Goal: Information Seeking & Learning: Learn about a topic

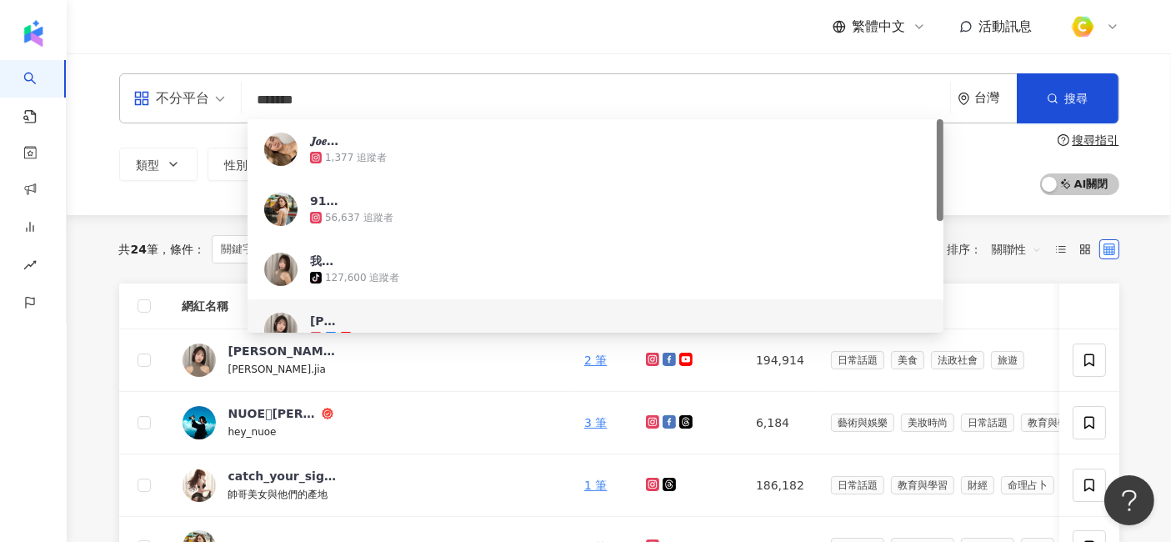
click at [205, 101] on div "不分平台 ******* 台灣 搜尋 95ac3cec-d43e-457a-8580-5cbad8bb4508 6664abf4-ea19-4bf2-bb51…" at bounding box center [619, 98] width 1000 height 50
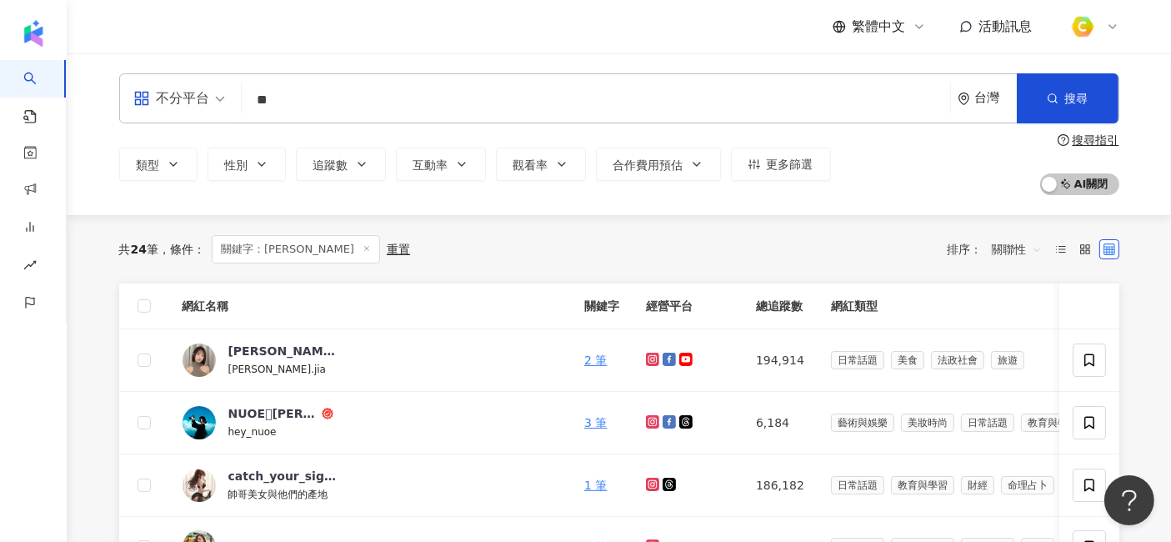
type input "*"
click at [363, 248] on icon at bounding box center [367, 248] width 8 height 8
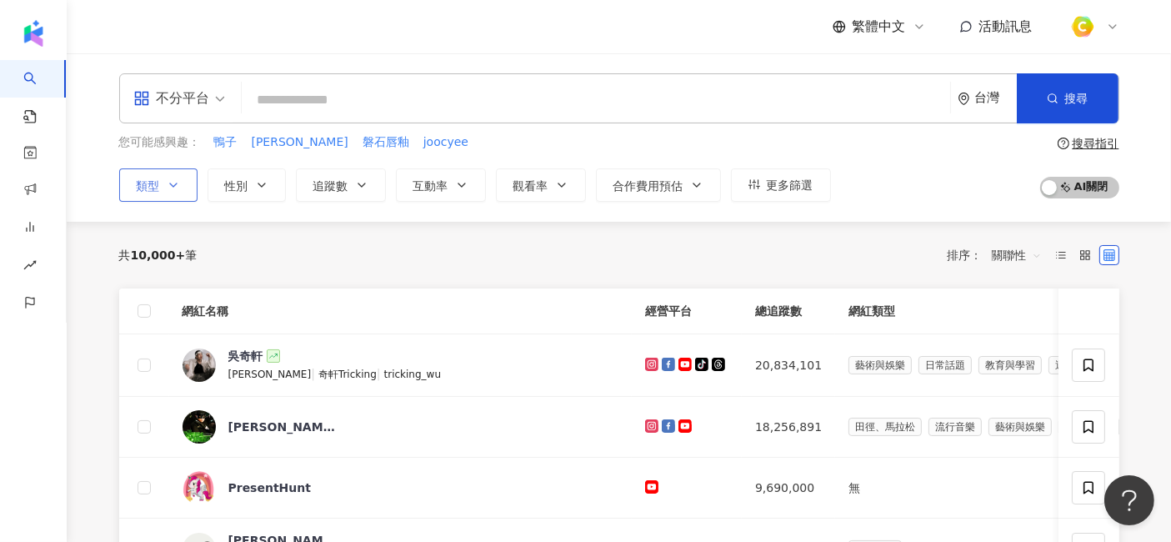
click at [170, 188] on icon "button" at bounding box center [173, 184] width 13 height 13
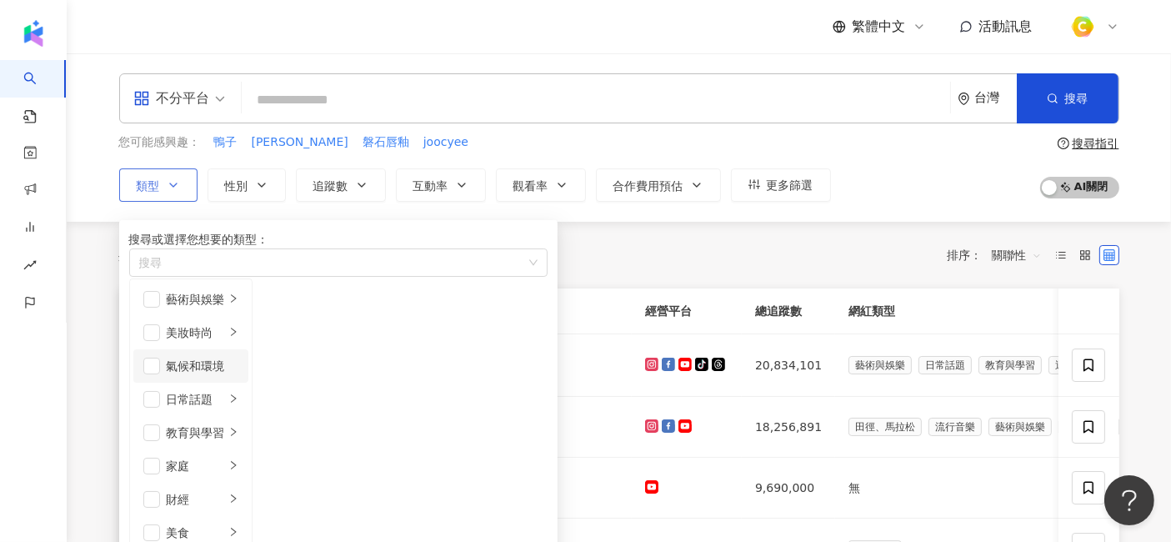
scroll to position [93, 0]
click at [238, 458] on div "button" at bounding box center [233, 466] width 10 height 16
click at [283, 308] on span "button" at bounding box center [274, 299] width 17 height 17
click at [342, 349] on li "親子" at bounding box center [299, 332] width 86 height 33
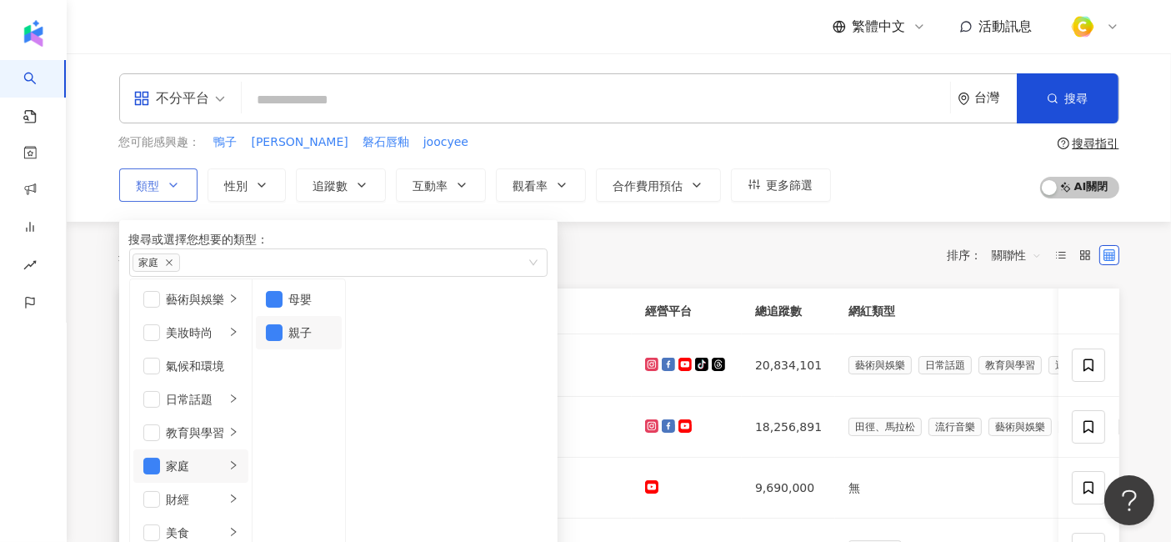
click at [674, 275] on div "共 10,000+ 筆 排序： 關聯性" at bounding box center [619, 255] width 1000 height 67
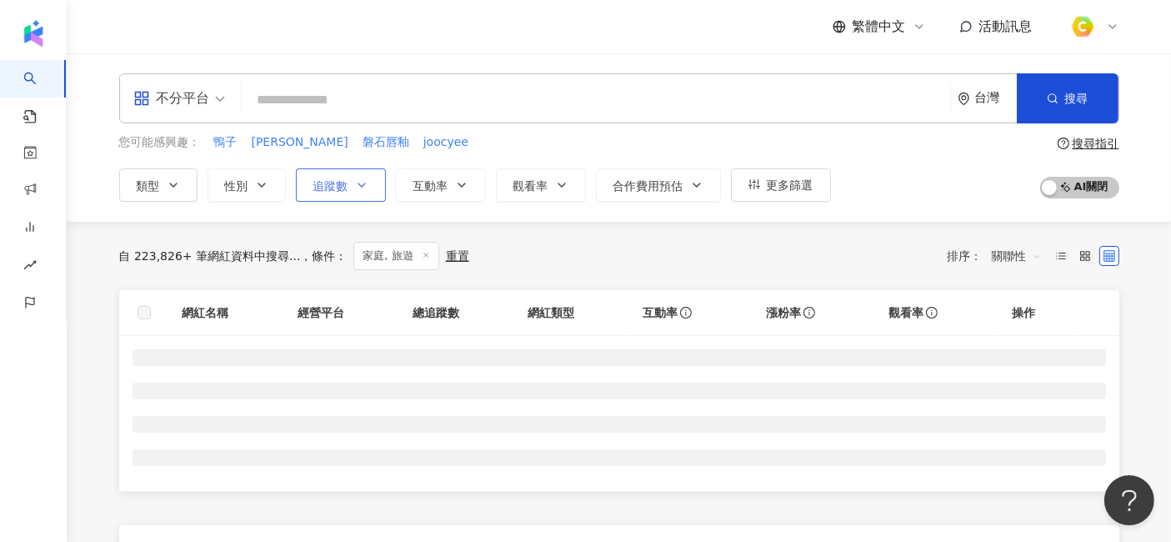
click at [355, 188] on icon "button" at bounding box center [361, 184] width 13 height 13
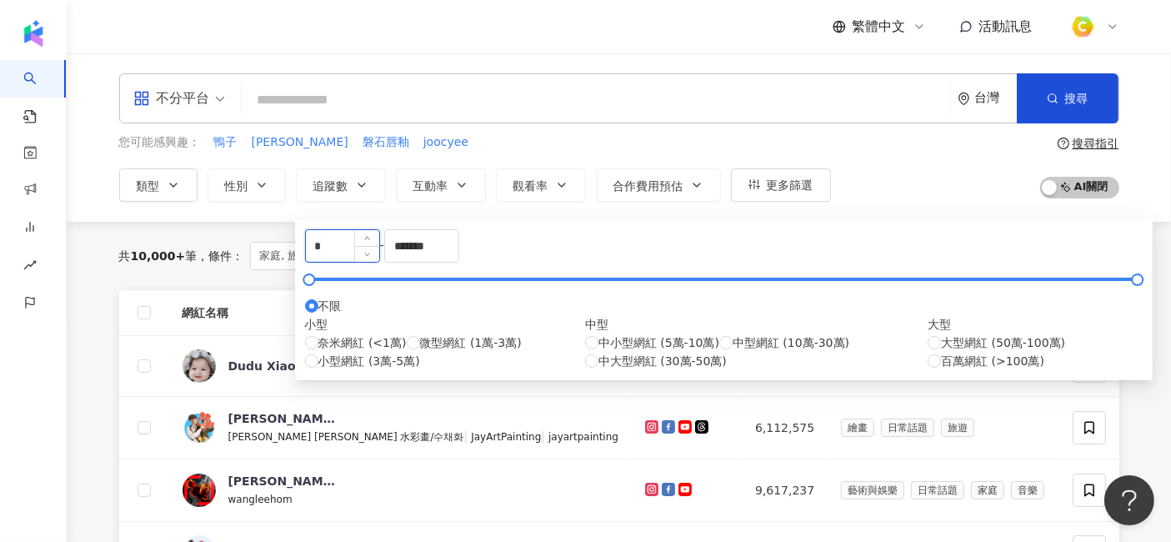
click at [355, 256] on input "*" at bounding box center [342, 246] width 73 height 32
type input "*"
type input "****"
drag, startPoint x: 576, startPoint y: 253, endPoint x: 538, endPoint y: 258, distance: 37.8
click at [538, 258] on div "**** - ******* 不限 小型 奈米網紅 (<1萬) 微型網紅 (1萬-3萬) 小型網紅 (3萬-5萬) 中型 中小型網紅 (5萬-10萬) 中型網…" at bounding box center [724, 299] width 838 height 141
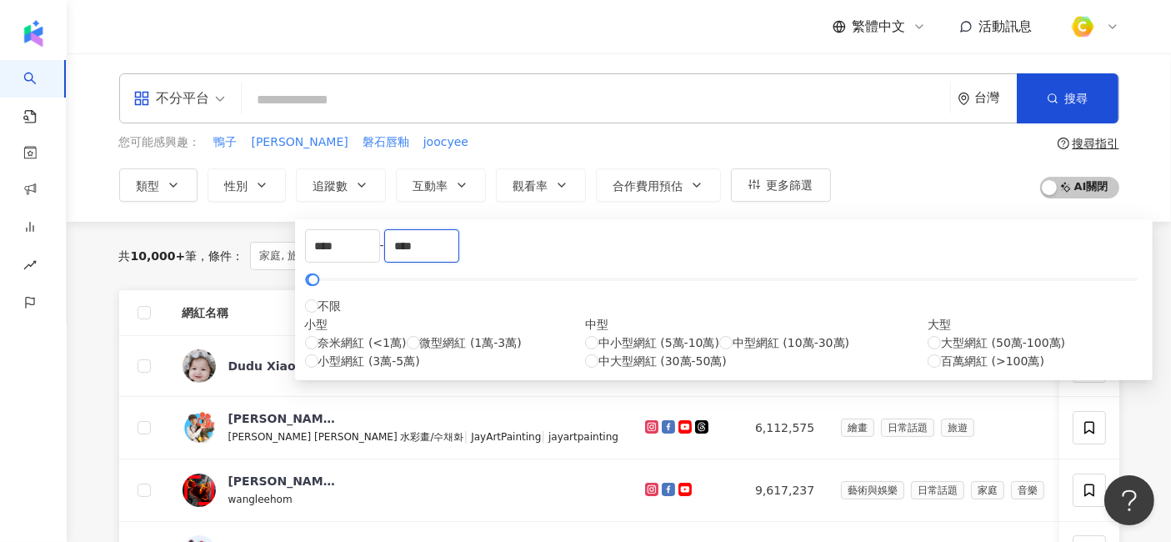
type input "****"
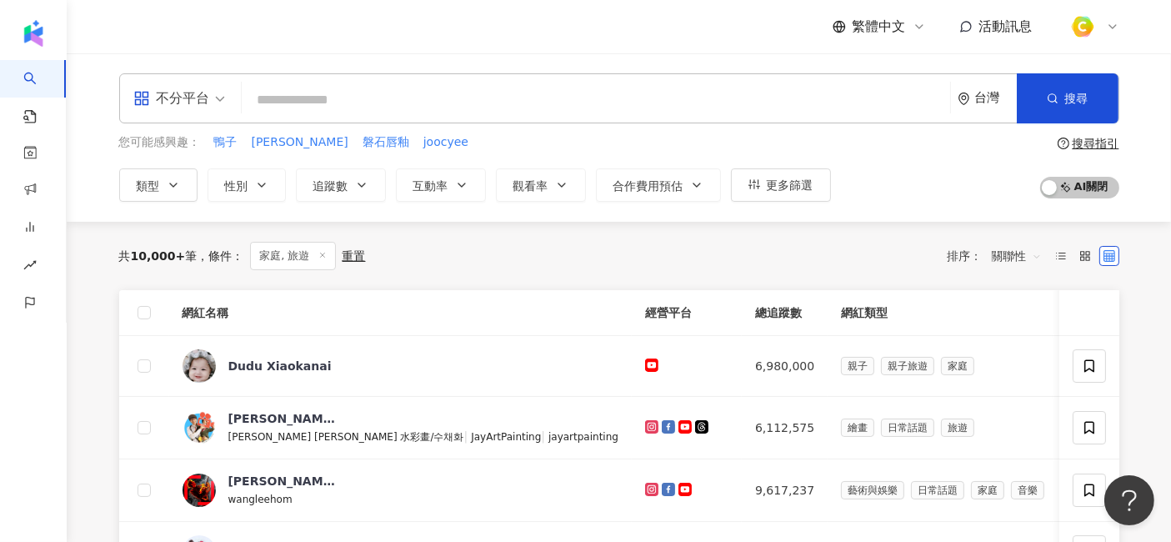
click at [839, 259] on div "共 10,000+ 筆 條件 ： 家庭, 旅遊 重置 排序： 關聯性" at bounding box center [619, 256] width 1000 height 28
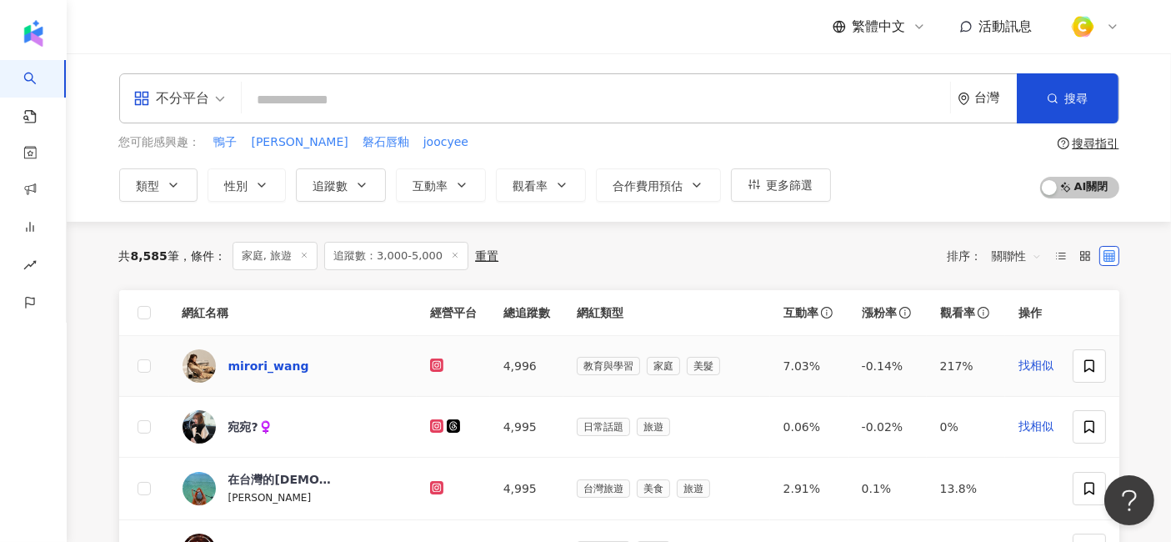
click at [264, 360] on div "mirori_wang" at bounding box center [268, 366] width 81 height 17
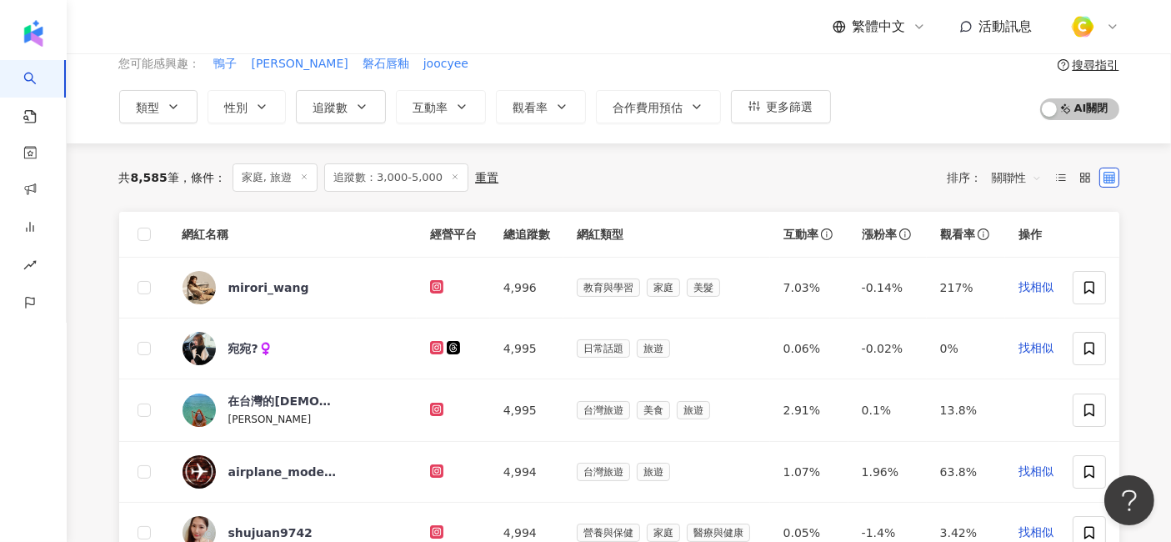
scroll to position [185, 0]
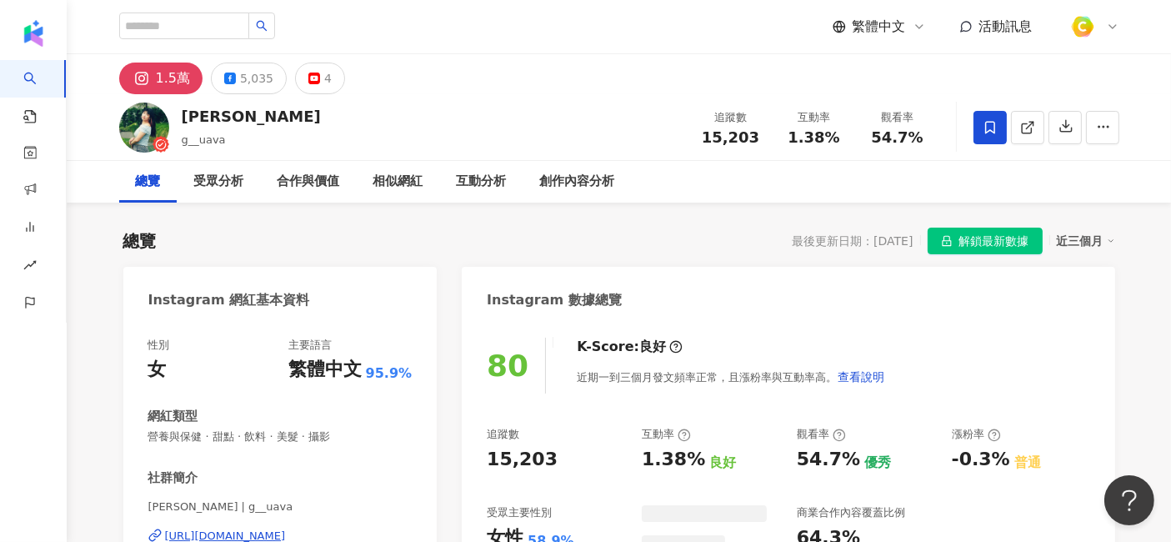
scroll to position [102, 0]
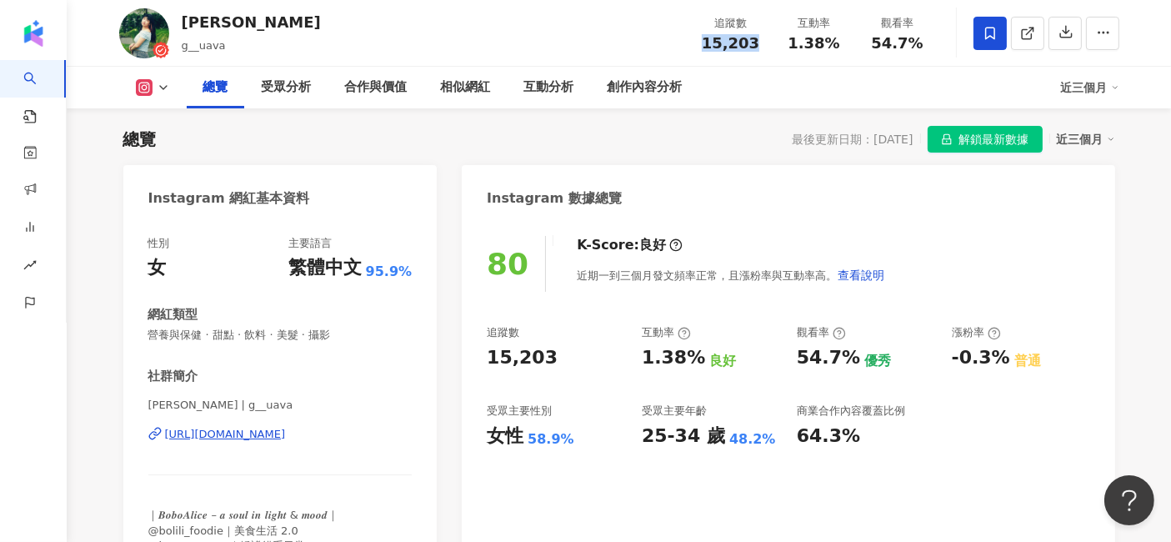
drag, startPoint x: 708, startPoint y: 40, endPoint x: 770, endPoint y: 59, distance: 65.4
click at [770, 59] on div "波波[PERSON_NAME] g__uava 追蹤數 15,203 互動率 1.38% 觀看率 54.7%" at bounding box center [619, 33] width 1067 height 66
copy span "15,203"
drag, startPoint x: 873, startPoint y: 41, endPoint x: 927, endPoint y: 46, distance: 53.6
click at [927, 46] on div "54.7%" at bounding box center [897, 43] width 63 height 17
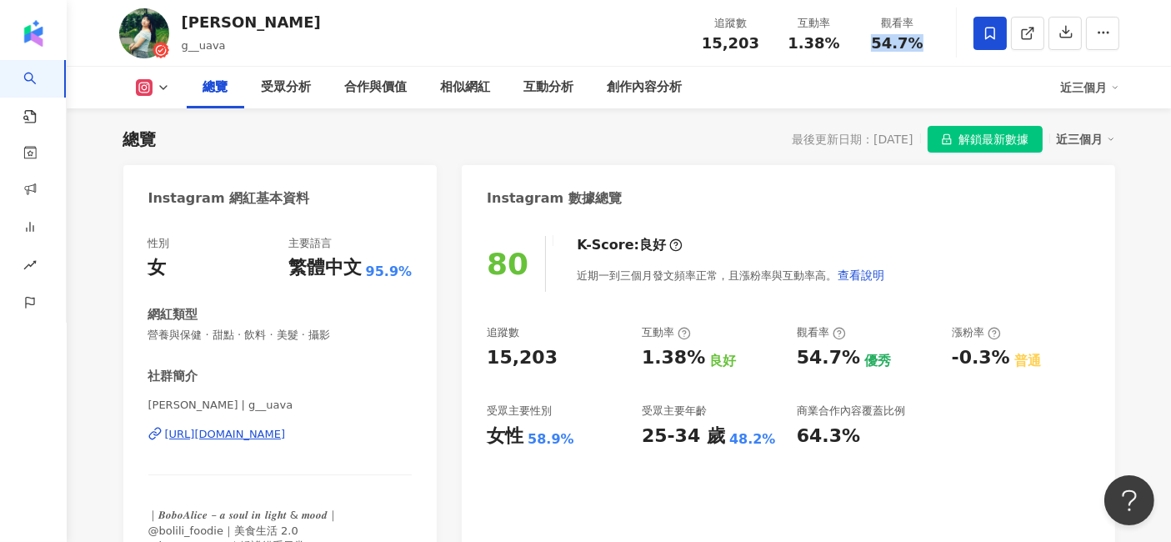
copy span "54.7%"
